Goal: Participate in discussion: Engage in conversation with other users on a specific topic

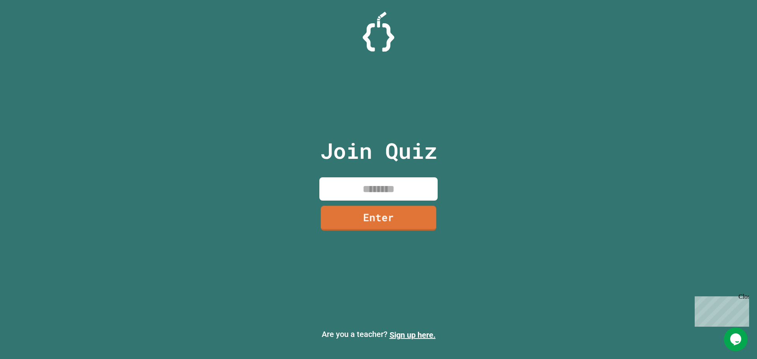
click at [378, 191] on input at bounding box center [378, 188] width 118 height 23
type input "********"
click at [388, 211] on link "Enter" at bounding box center [378, 217] width 119 height 26
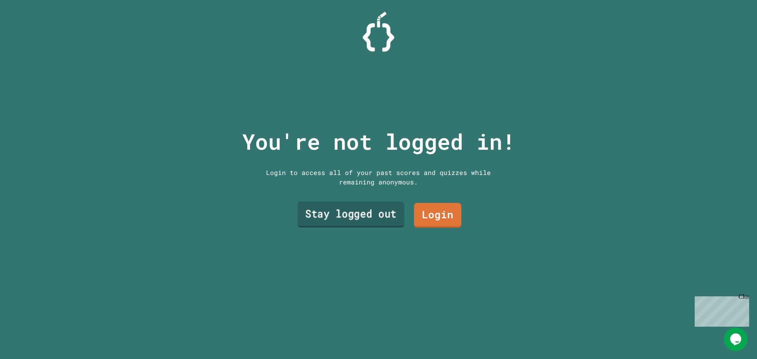
click at [362, 214] on link "Stay logged out" at bounding box center [351, 214] width 107 height 26
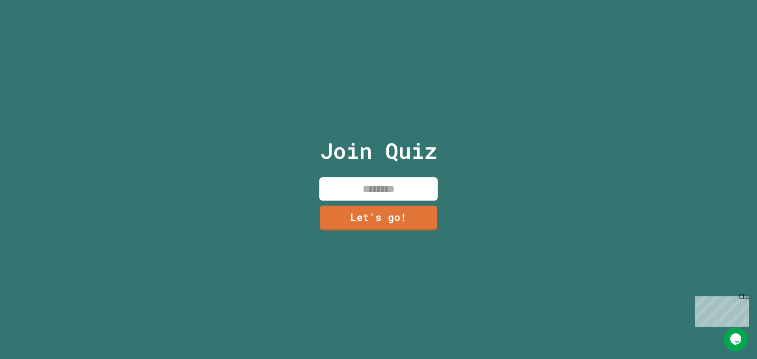
click at [408, 186] on input at bounding box center [378, 188] width 118 height 23
type input "*"
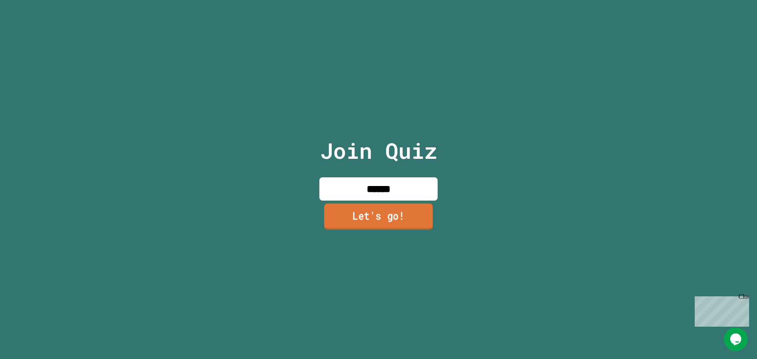
type input "******"
click at [399, 214] on link "Let's go!" at bounding box center [378, 216] width 109 height 26
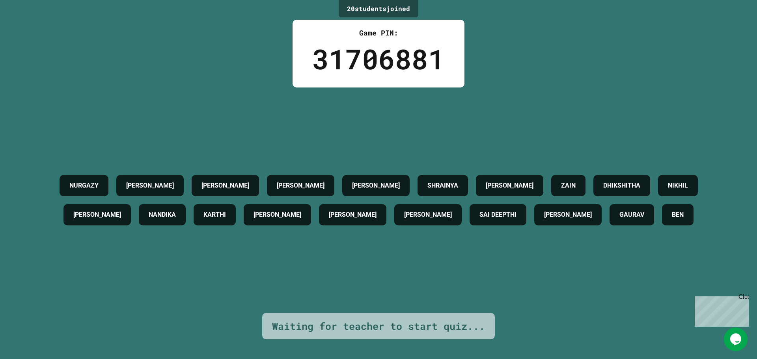
click at [219, 74] on div "20 student s joined Game PIN: 31706881 NURGAZY [PERSON_NAME] [PERSON_NAME] SHRA…" at bounding box center [378, 179] width 757 height 359
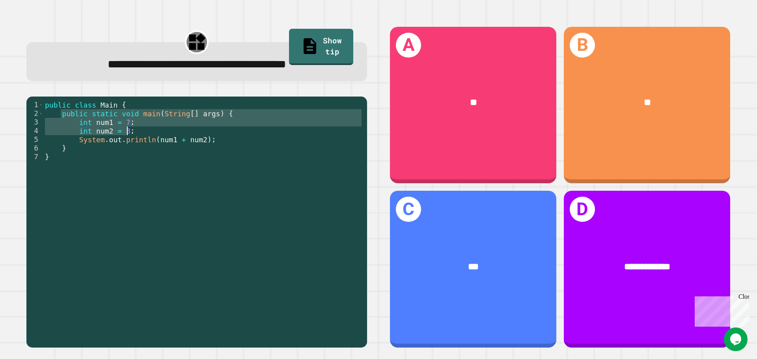
drag, startPoint x: 60, startPoint y: 113, endPoint x: 142, endPoint y: 133, distance: 83.7
click at [142, 135] on div "public class Main { public static void main ( String [ ] args ) { int num1 = 7 …" at bounding box center [203, 222] width 320 height 243
click at [167, 147] on div "public class Main { public static void main ( String [ ] args ) { int num1 = 7 …" at bounding box center [203, 222] width 320 height 243
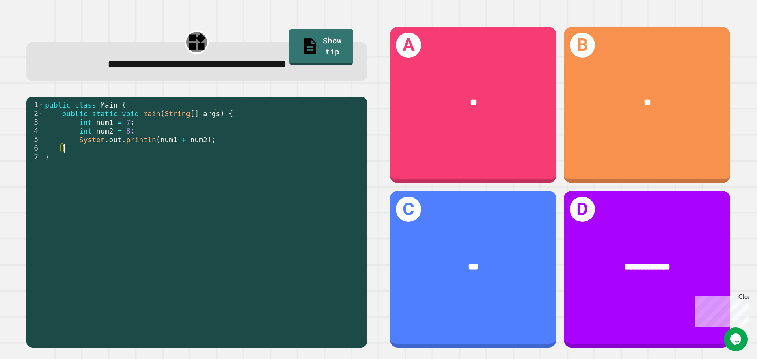
click at [196, 156] on div "public class Main { public static void main ( String [ ] args ) { int num1 = 7 …" at bounding box center [203, 222] width 320 height 243
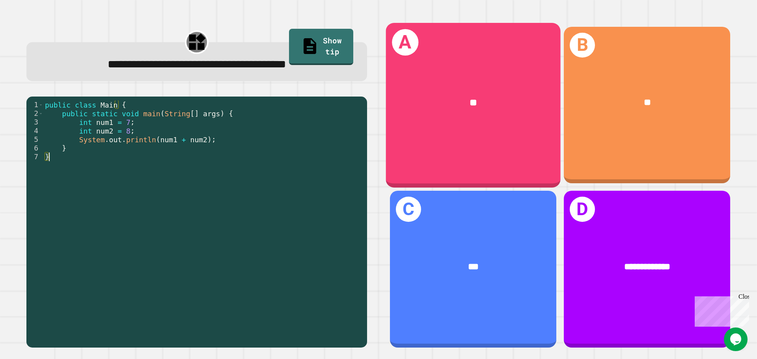
click at [451, 108] on div "**" at bounding box center [473, 102] width 175 height 53
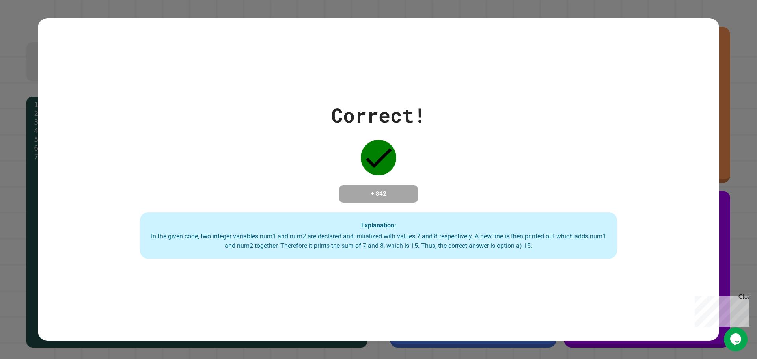
click at [740, 45] on div "Correct! + 842 Explanation: In the given code, two integer variables num1 and n…" at bounding box center [378, 179] width 757 height 359
click at [745, 295] on div "Close" at bounding box center [743, 298] width 10 height 10
click at [614, 257] on div "Correct! + 842 Explanation: In the given code, two integer variables num1 and n…" at bounding box center [378, 180] width 681 height 159
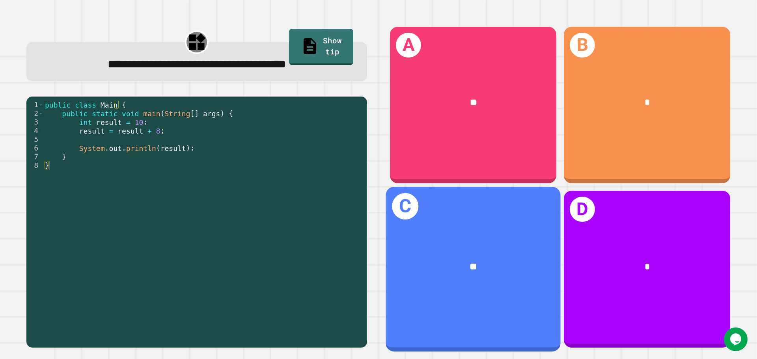
click at [490, 264] on div "**" at bounding box center [473, 267] width 136 height 15
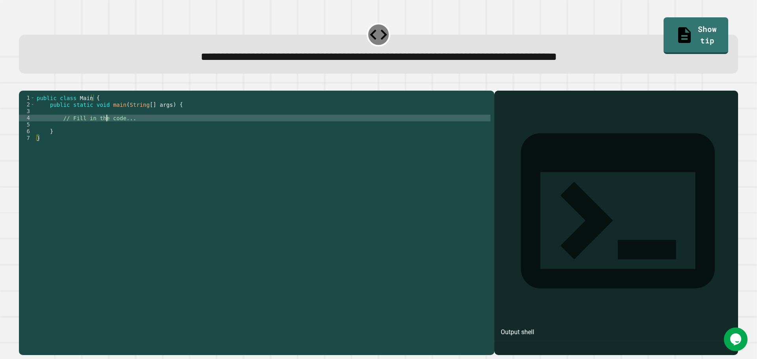
click at [107, 129] on div "public class Main { public static void main ( String [ ] args ) { // Fill in th…" at bounding box center [262, 215] width 455 height 241
click at [93, 135] on div "public class Main { public static void main ( String [ ] args ) { // Fill in th…" at bounding box center [262, 209] width 455 height 228
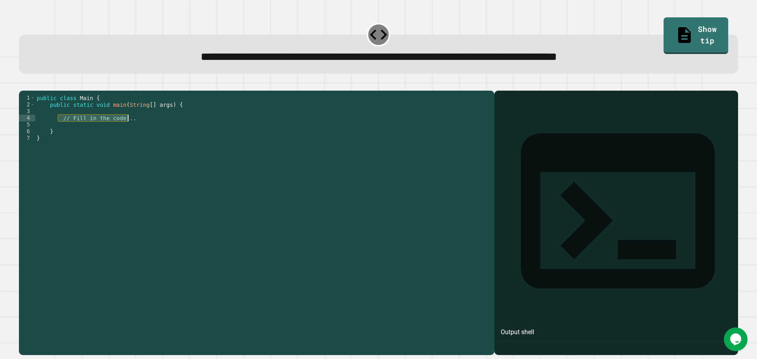
drag, startPoint x: 60, startPoint y: 130, endPoint x: 131, endPoint y: 131, distance: 71.4
click at [131, 131] on div "public class Main { public static void main ( String [ ] args ) { // Fill in th…" at bounding box center [262, 215] width 455 height 241
type textarea "**********"
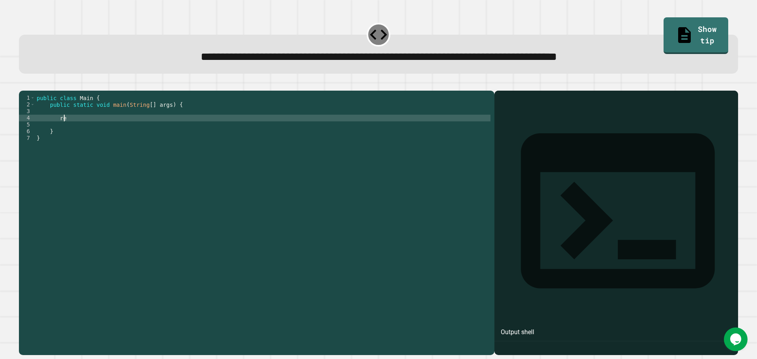
type textarea "*"
type textarea "***"
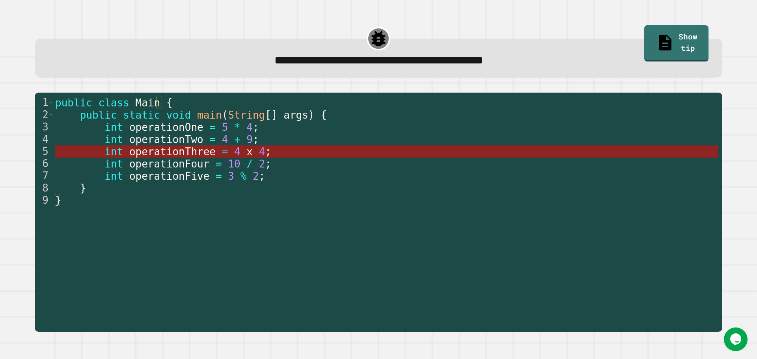
click at [259, 151] on span "4" at bounding box center [262, 152] width 6 height 12
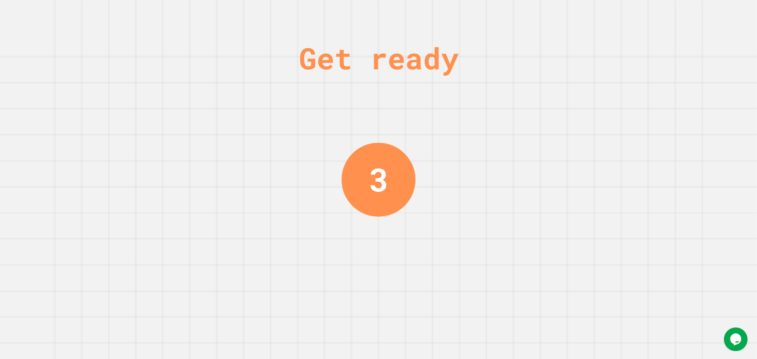
click at [168, 101] on div "Get ready 3" at bounding box center [378, 179] width 757 height 359
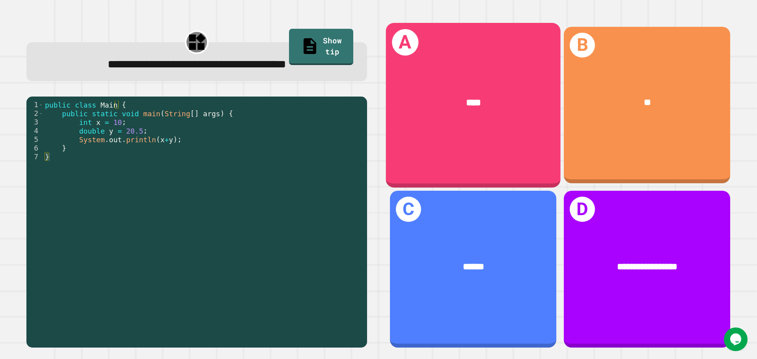
click at [504, 115] on div "****" at bounding box center [473, 102] width 175 height 53
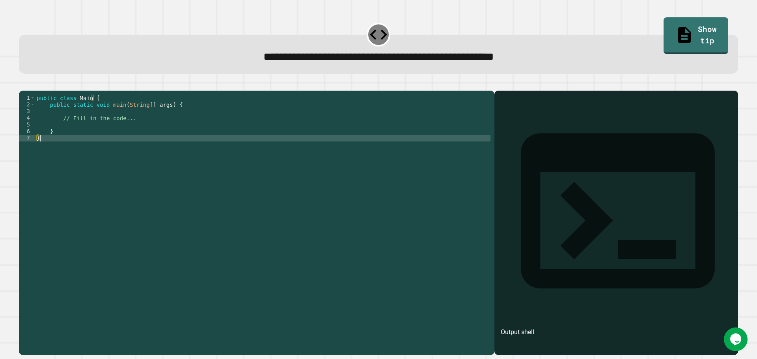
click at [201, 157] on div "public class Main { public static void main ( String [ ] args ) { // Fill in th…" at bounding box center [262, 215] width 455 height 241
click at [206, 142] on div "public class Main { public static void main ( String [ ] args ) { // Fill in th…" at bounding box center [262, 215] width 455 height 241
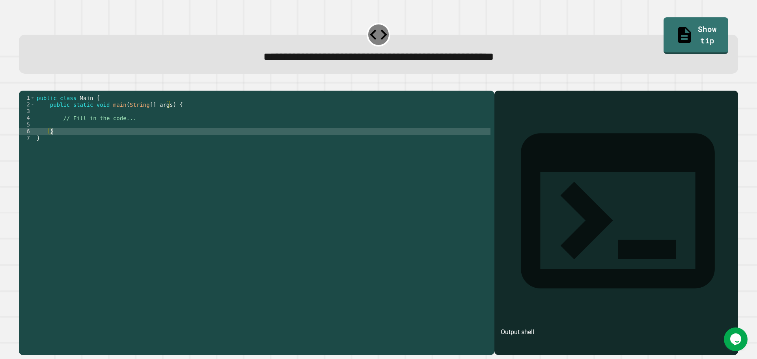
click at [207, 139] on div "public class Main { public static void main ( String [ ] args ) { // Fill in th…" at bounding box center [262, 215] width 455 height 241
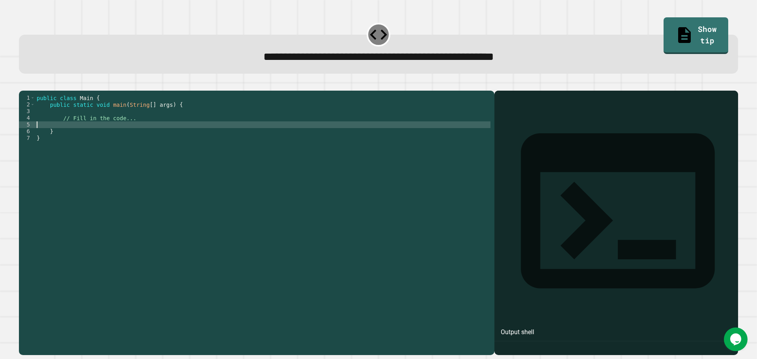
click at [209, 137] on div "public class Main { public static void main ( String [ ] args ) { // Fill in th…" at bounding box center [262, 215] width 455 height 241
click at [187, 130] on div "public class Main { public static void main ( String [ ] args ) { // Fill in th…" at bounding box center [262, 215] width 455 height 241
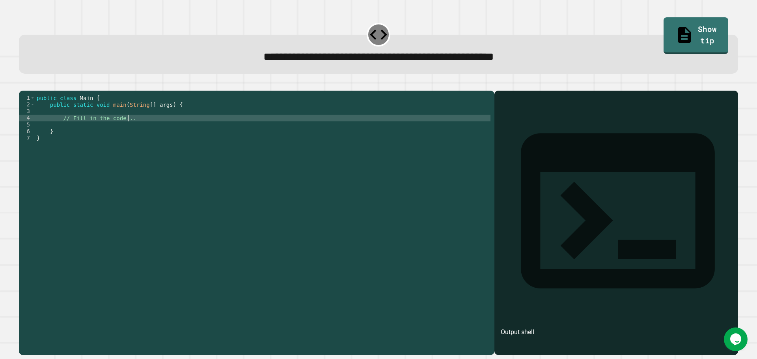
click at [187, 130] on div "public class Main { public static void main ( String [ ] args ) { // Fill in th…" at bounding box center [262, 215] width 455 height 241
click at [61, 129] on div "public class Main { public static void main ( String [ ] args ) { // Fill in th…" at bounding box center [262, 209] width 455 height 228
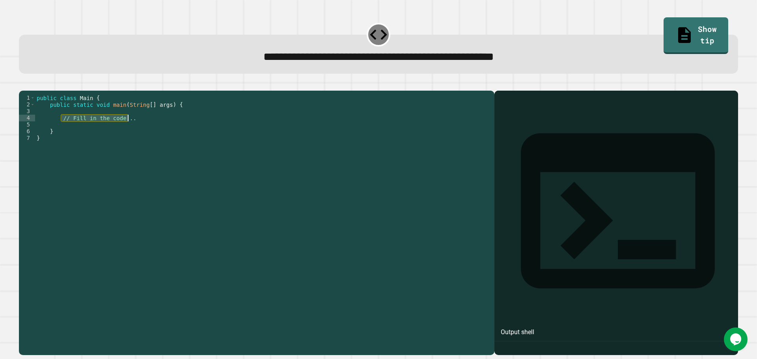
drag, startPoint x: 61, startPoint y: 129, endPoint x: 133, endPoint y: 128, distance: 72.2
click at [133, 128] on div "public class Main { public static void main ( String [ ] args ) { // Fill in th…" at bounding box center [262, 215] width 455 height 241
type textarea "**********"
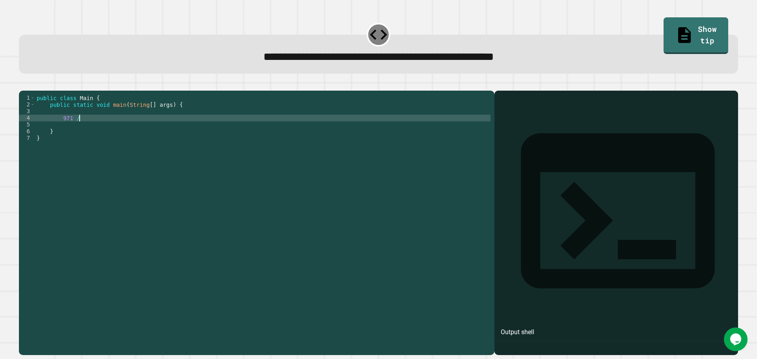
scroll to position [0, 3]
click at [62, 131] on div "public class Main { public static void main ( String [ ] args ) { 971 / 7 } }" at bounding box center [262, 215] width 455 height 241
click at [192, 136] on div "public class Main { public static void main ( String [ ] args ) { 971 / 7 } }" at bounding box center [262, 215] width 455 height 241
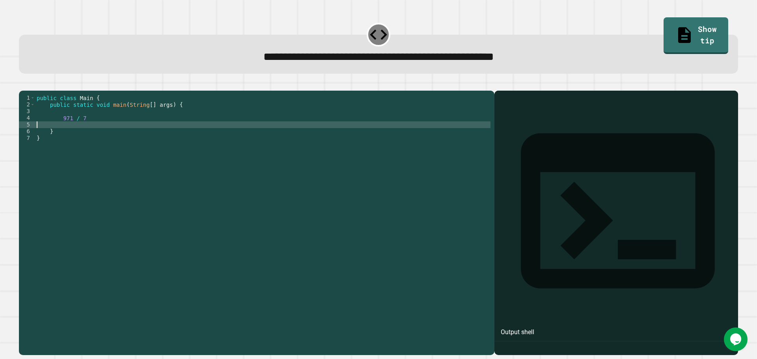
click at [195, 131] on div "public class Main { public static void main ( String [ ] args ) { 971 / 7 } }" at bounding box center [262, 215] width 455 height 241
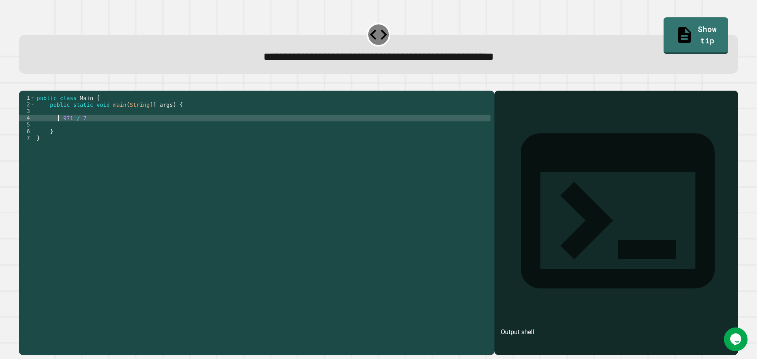
click at [59, 131] on div "public class Main { public static void main ( String [ ] args ) { 971 / 7 } }" at bounding box center [262, 215] width 455 height 241
type textarea "**********"
click at [109, 131] on div "public class Main { public static void main ( String [ ] args ) { int wow = 971…" at bounding box center [262, 215] width 455 height 241
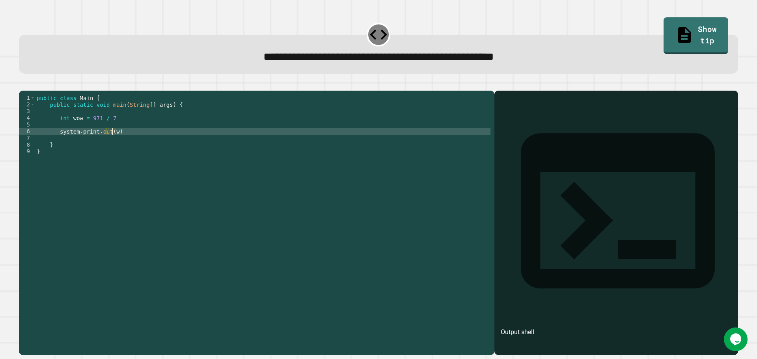
scroll to position [0, 6]
click at [62, 142] on div "public class Main { public static void main ( String [ ] args ) { int wow = 971…" at bounding box center [262, 215] width 455 height 241
click at [81, 140] on div "public class Main { public static void main ( String [ ] args ) { int wow = 971…" at bounding box center [262, 215] width 455 height 241
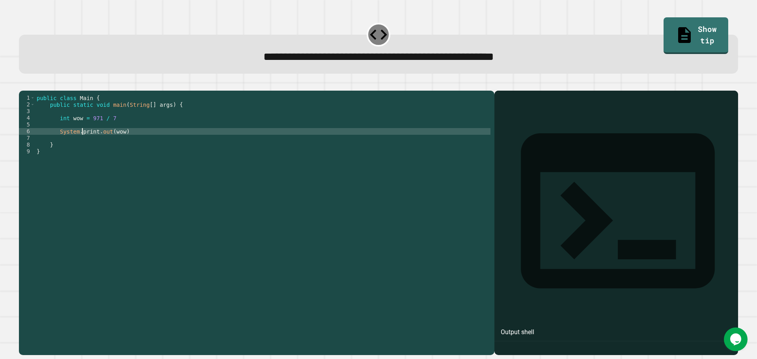
click at [98, 203] on div "public class Main { public static void main ( String [ ] args ) { int wow = 971…" at bounding box center [262, 215] width 455 height 241
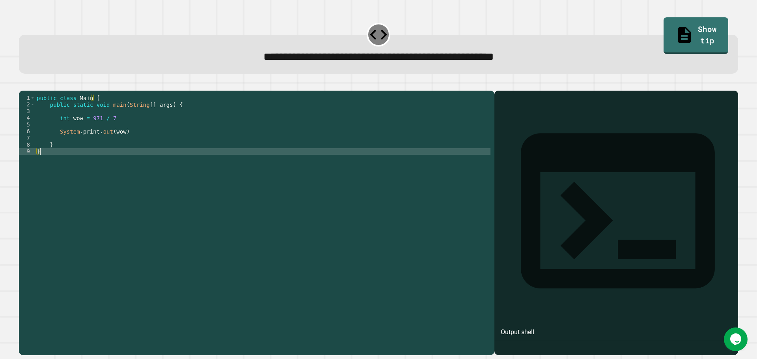
scroll to position [0, 0]
click at [79, 147] on div "public class Main { public static void main ( String [ ] args ) { int wow = 971…" at bounding box center [262, 215] width 455 height 241
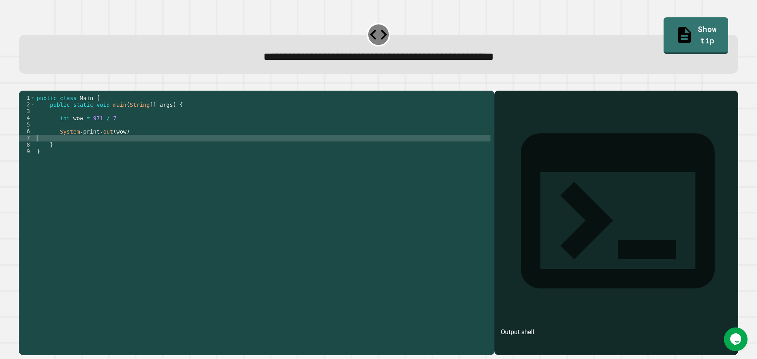
click at [84, 144] on div "public class Main { public static void main ( String [ ] args ) { int wow = 971…" at bounding box center [262, 215] width 455 height 241
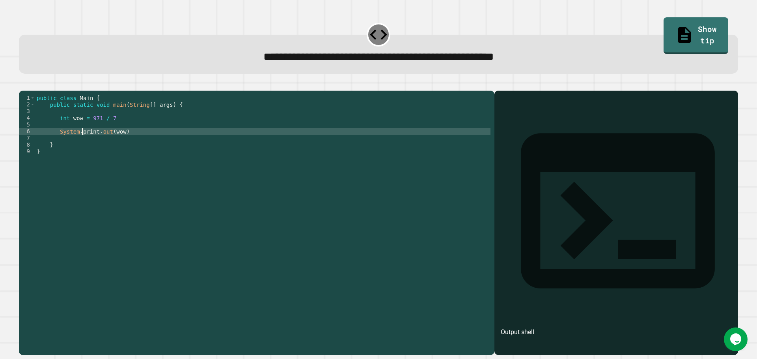
click at [85, 144] on div "public class Main { public static void main ( String [ ] args ) { int wow = 971…" at bounding box center [262, 215] width 455 height 241
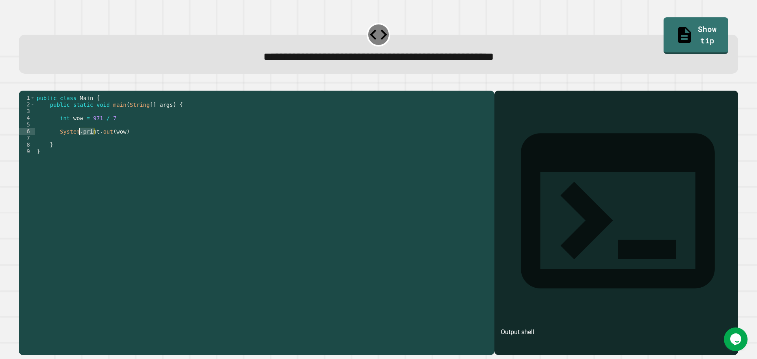
click at [85, 144] on div "public class Main { public static void main ( String [ ] args ) { int wow = 971…" at bounding box center [262, 215] width 455 height 241
click at [97, 175] on div "public class Main { public static void main ( String [ ] args ) { int wow = 971…" at bounding box center [262, 215] width 455 height 241
click at [23, 84] on icon "button" at bounding box center [23, 84] width 0 height 0
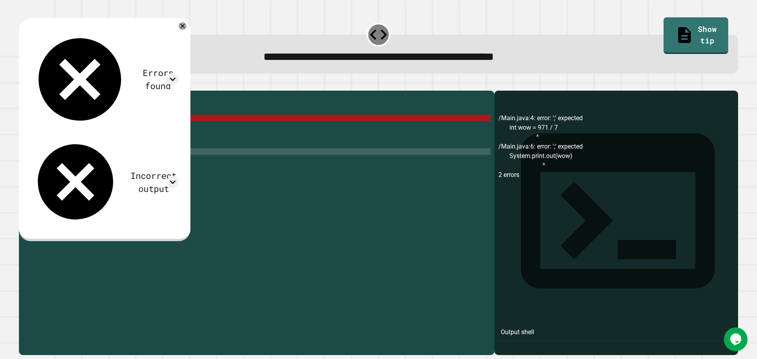
click at [108, 131] on div "public class Main { public static void main ( String [ ] args ) { int wow = 971…" at bounding box center [262, 215] width 455 height 241
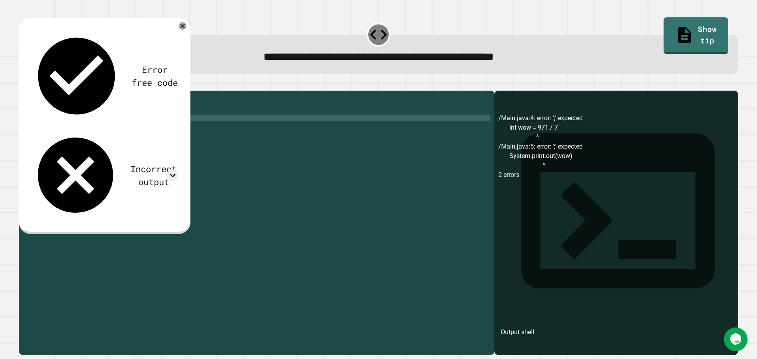
click at [129, 142] on div "public class Main { public static void main ( String [ ] args ) { int wow = 971…" at bounding box center [262, 215] width 455 height 241
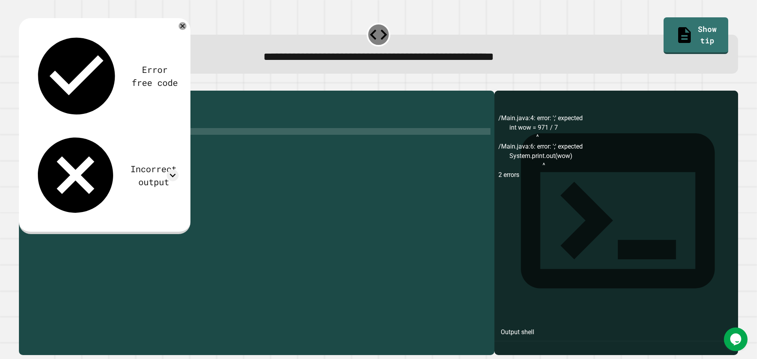
scroll to position [0, 6]
click at [30, 91] on icon "button" at bounding box center [28, 89] width 4 height 6
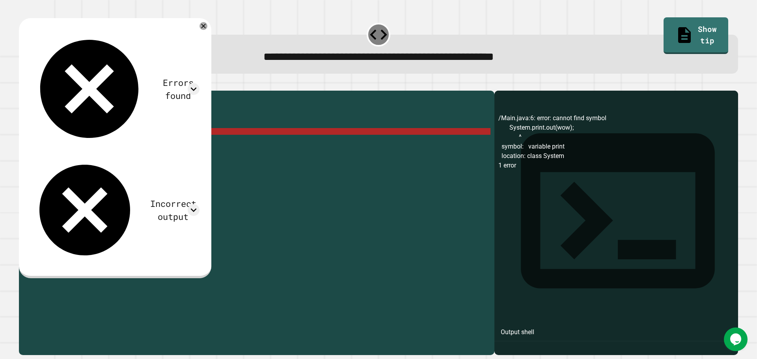
click at [81, 142] on div "public class Main { public static void main ( String [ ] args ) { int wow = 971…" at bounding box center [262, 215] width 455 height 241
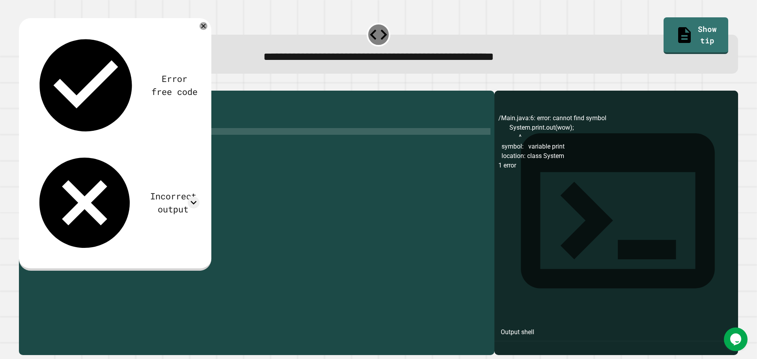
scroll to position [0, 3]
click at [23, 84] on icon "button" at bounding box center [23, 84] width 0 height 0
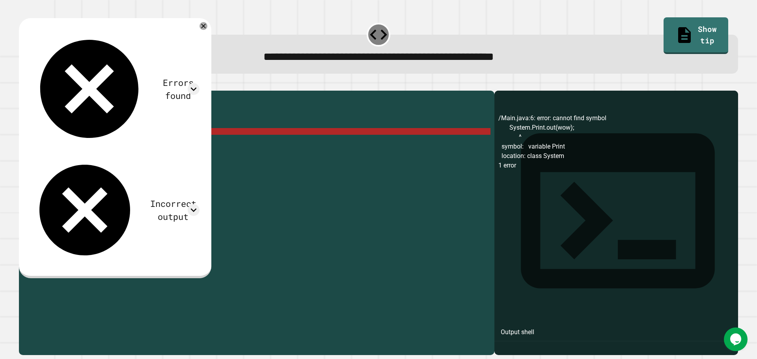
click at [84, 144] on div "public class Main { public static void main ( String [ ] args ) { int wow = 971…" at bounding box center [262, 215] width 455 height 241
click at [81, 141] on div "public class Main { public static void main ( String [ ] args ) { int wow = 971…" at bounding box center [262, 215] width 455 height 241
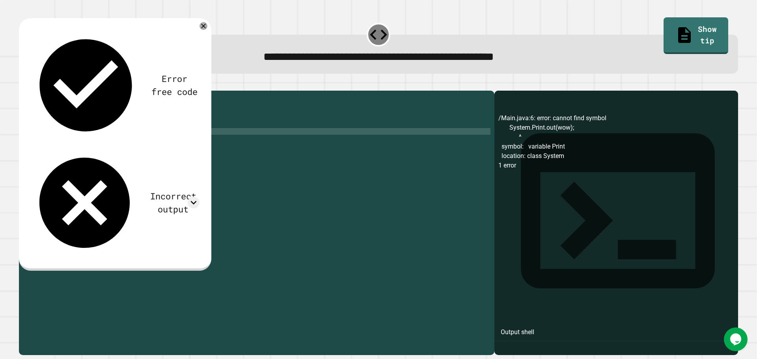
type textarea "**********"
click at [23, 84] on icon "button" at bounding box center [23, 84] width 0 height 0
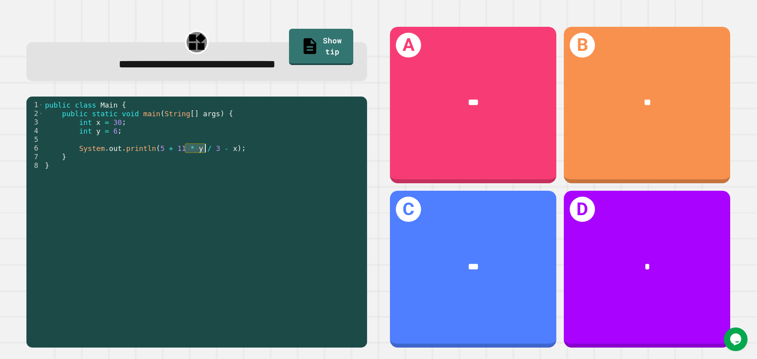
drag, startPoint x: 184, startPoint y: 152, endPoint x: 205, endPoint y: 147, distance: 21.9
click at [205, 147] on div "public class Main { public static void main ( String [ ] args ) { int x = 30 ; …" at bounding box center [203, 222] width 320 height 243
click at [205, 147] on div "public class Main { public static void main ( String [ ] args ) { int x = 30 ; …" at bounding box center [203, 214] width 320 height 226
drag, startPoint x: 168, startPoint y: 152, endPoint x: 191, endPoint y: 147, distance: 24.1
click at [191, 147] on div "public class Main { public static void main ( String [ ] args ) { int x = 30 ; …" at bounding box center [203, 222] width 320 height 243
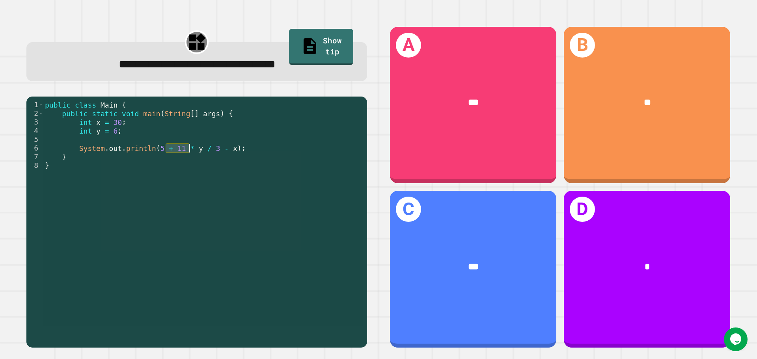
click at [191, 147] on div "public class Main { public static void main ( String [ ] args ) { int x = 30 ; …" at bounding box center [203, 214] width 320 height 226
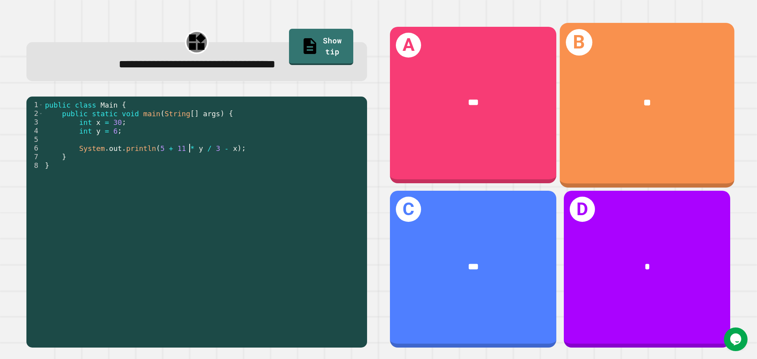
click at [638, 125] on div "**" at bounding box center [647, 102] width 175 height 53
